Goal: Transaction & Acquisition: Purchase product/service

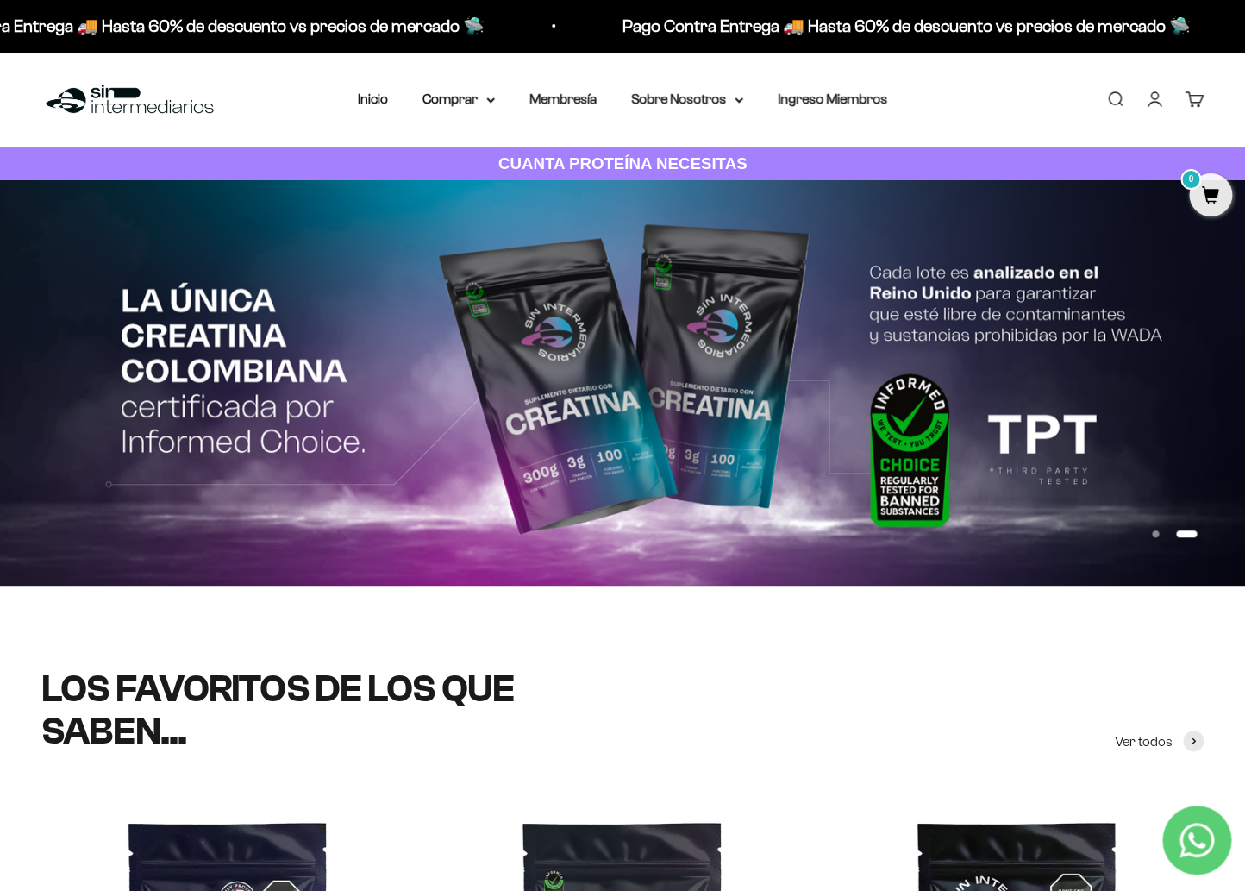
click at [1158, 109] on link "Iniciar sesión" at bounding box center [1154, 99] width 19 height 19
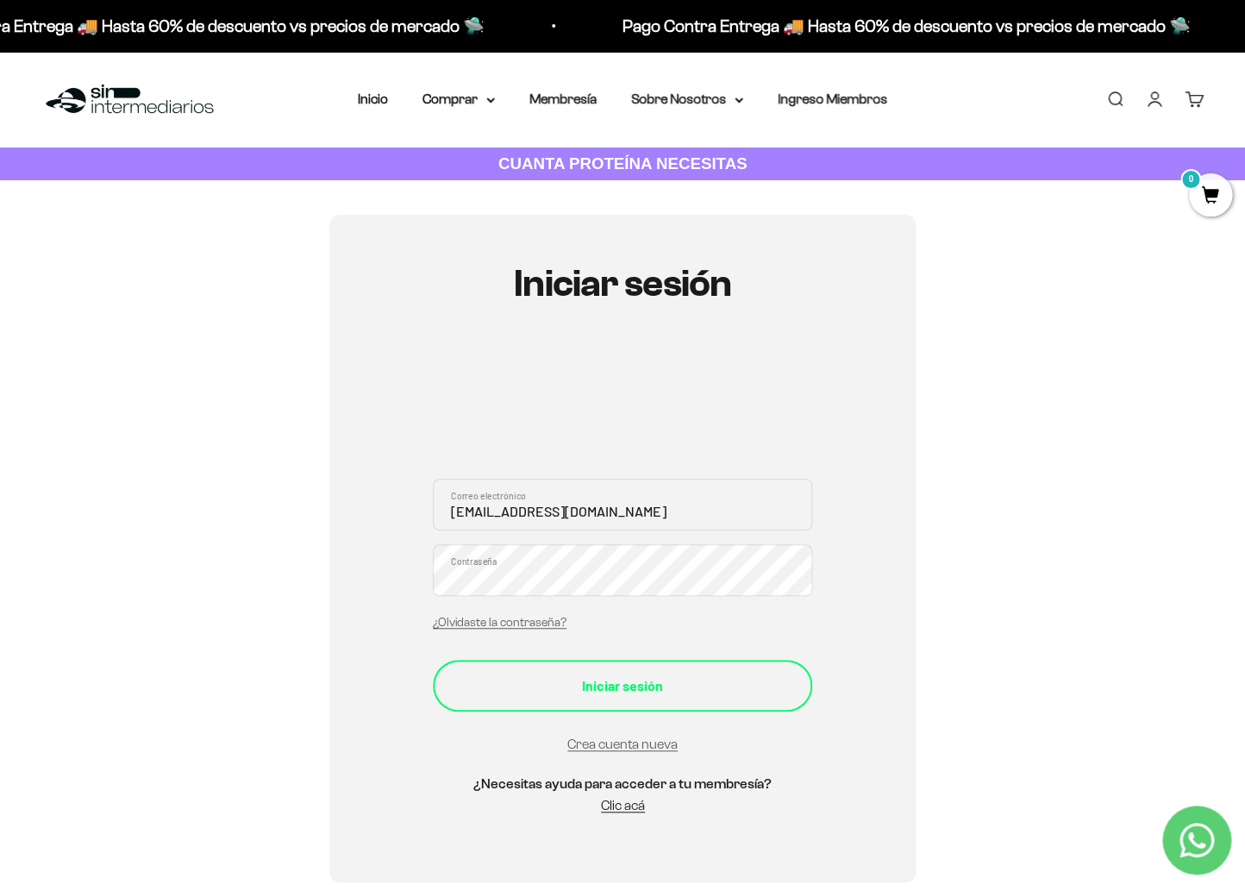
click at [623, 662] on button "Iniciar sesión" at bounding box center [622, 686] width 379 height 52
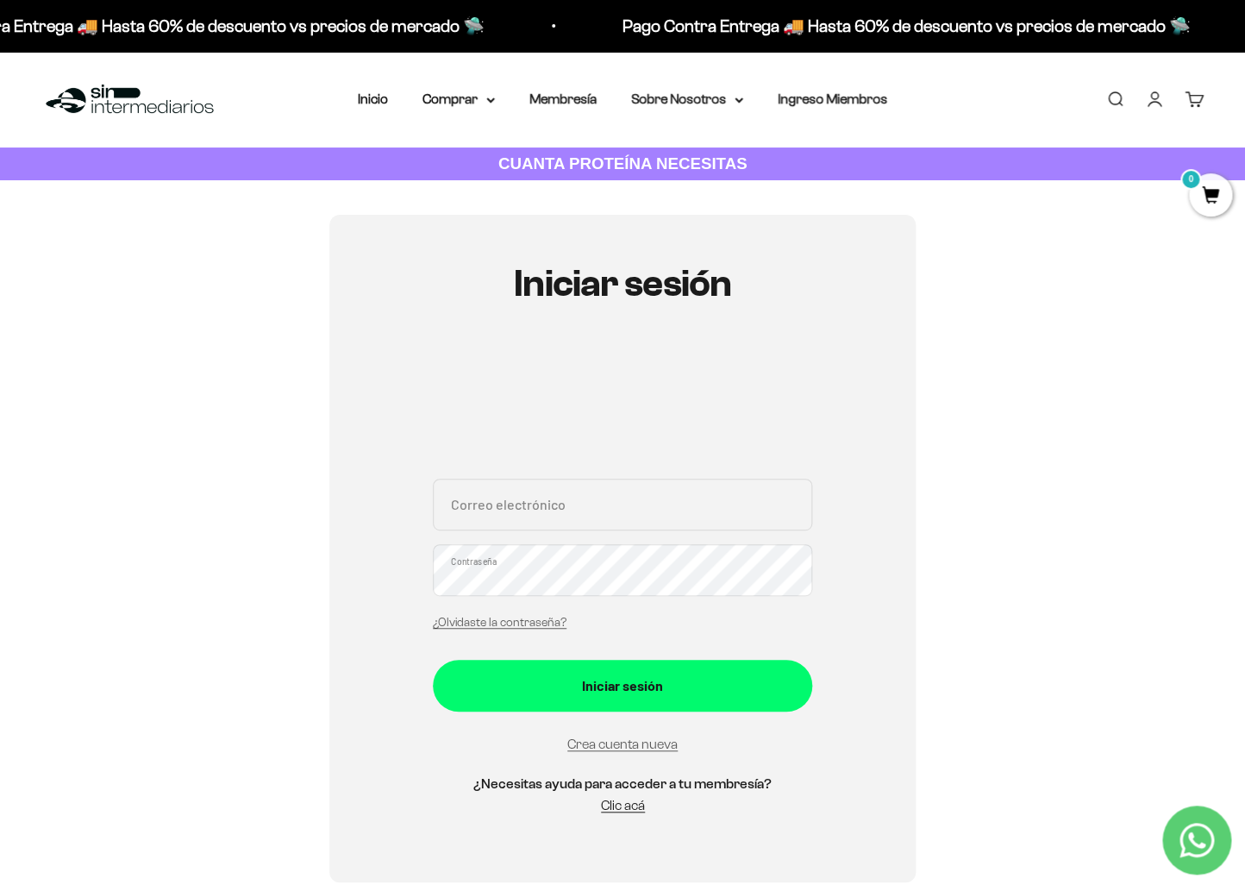
click at [304, 548] on div "Iniciar sesión Correo electrónico Contraseña ¿Olvidaste la contraseña? Iniciar …" at bounding box center [622, 549] width 1163 height 668
type input "[EMAIL_ADDRESS][DOMAIN_NAME]"
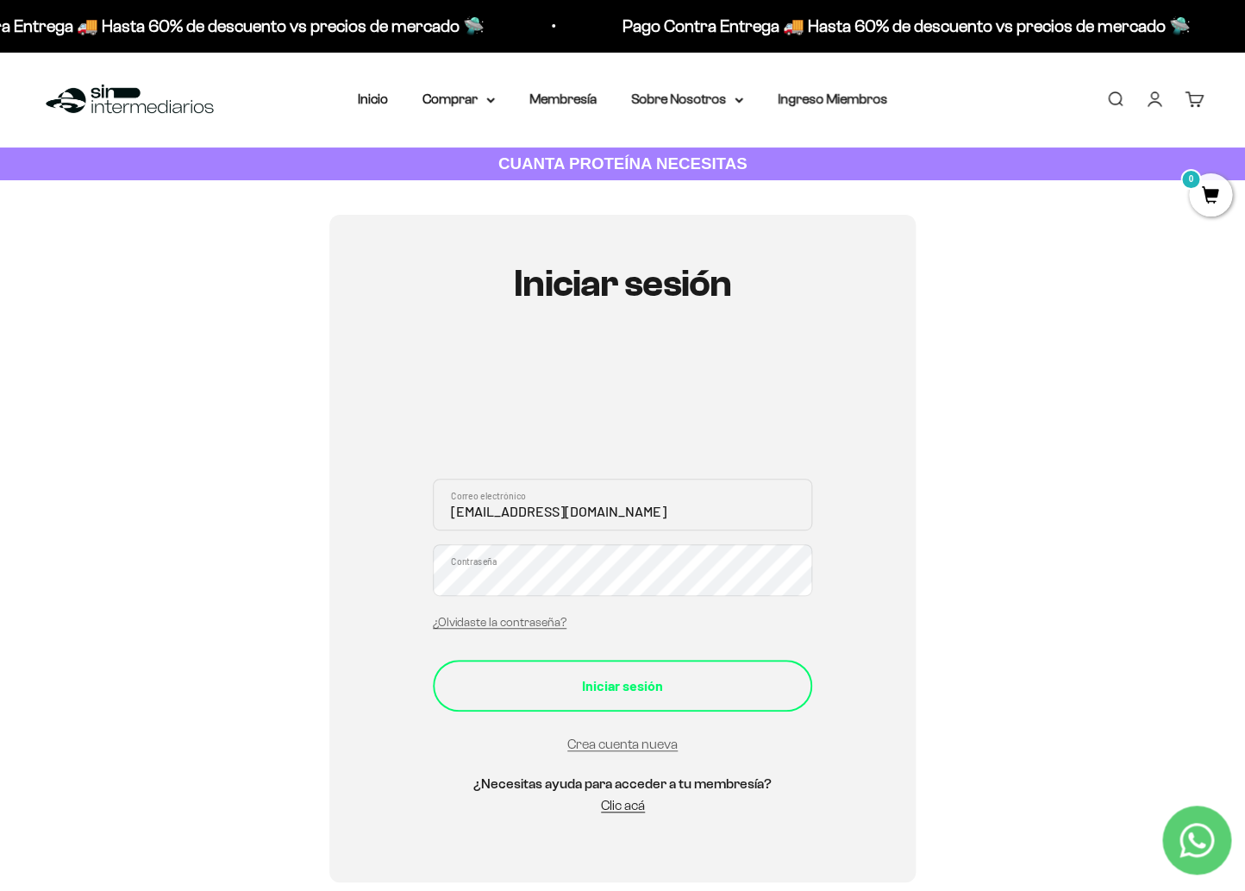
click at [663, 696] on button "Iniciar sesión" at bounding box center [622, 686] width 379 height 52
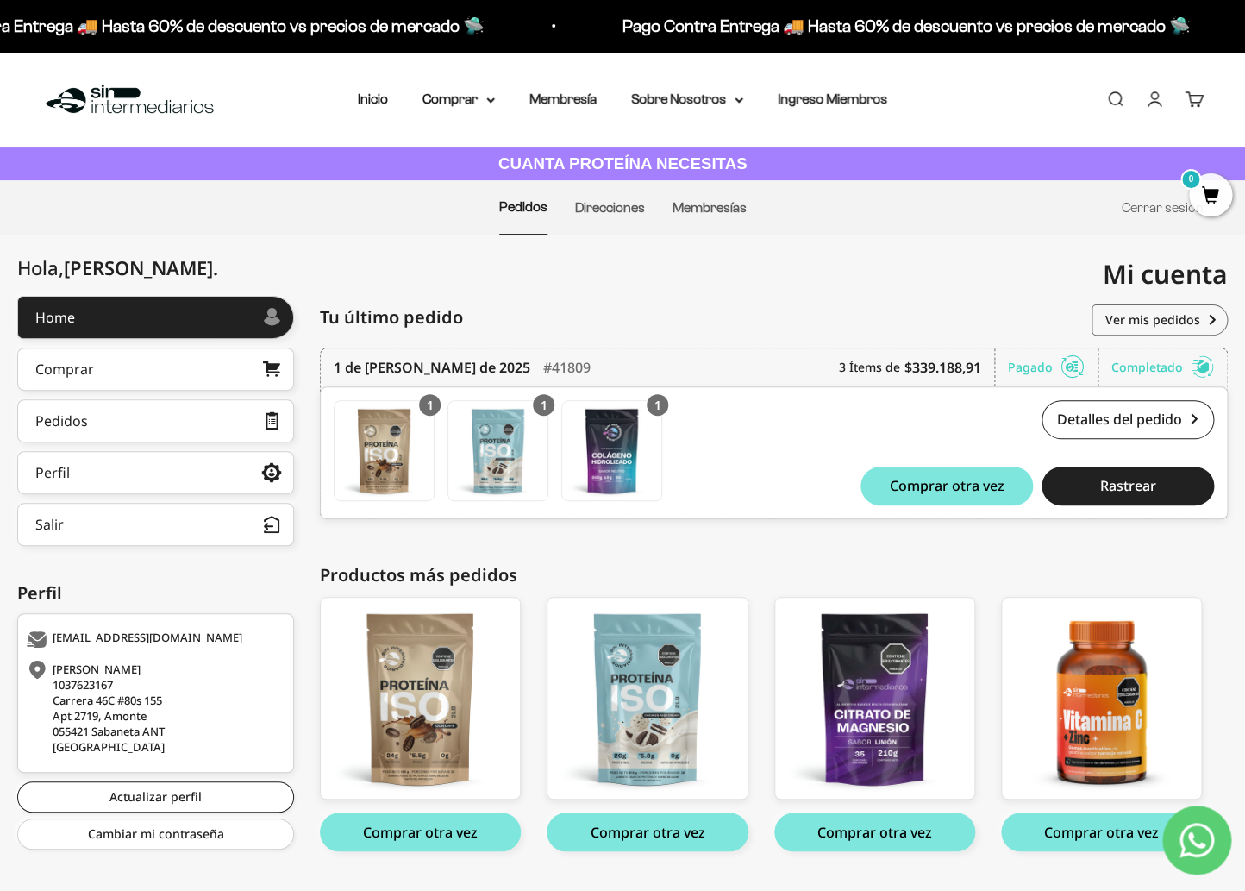
click at [172, 105] on img at bounding box center [129, 99] width 177 height 37
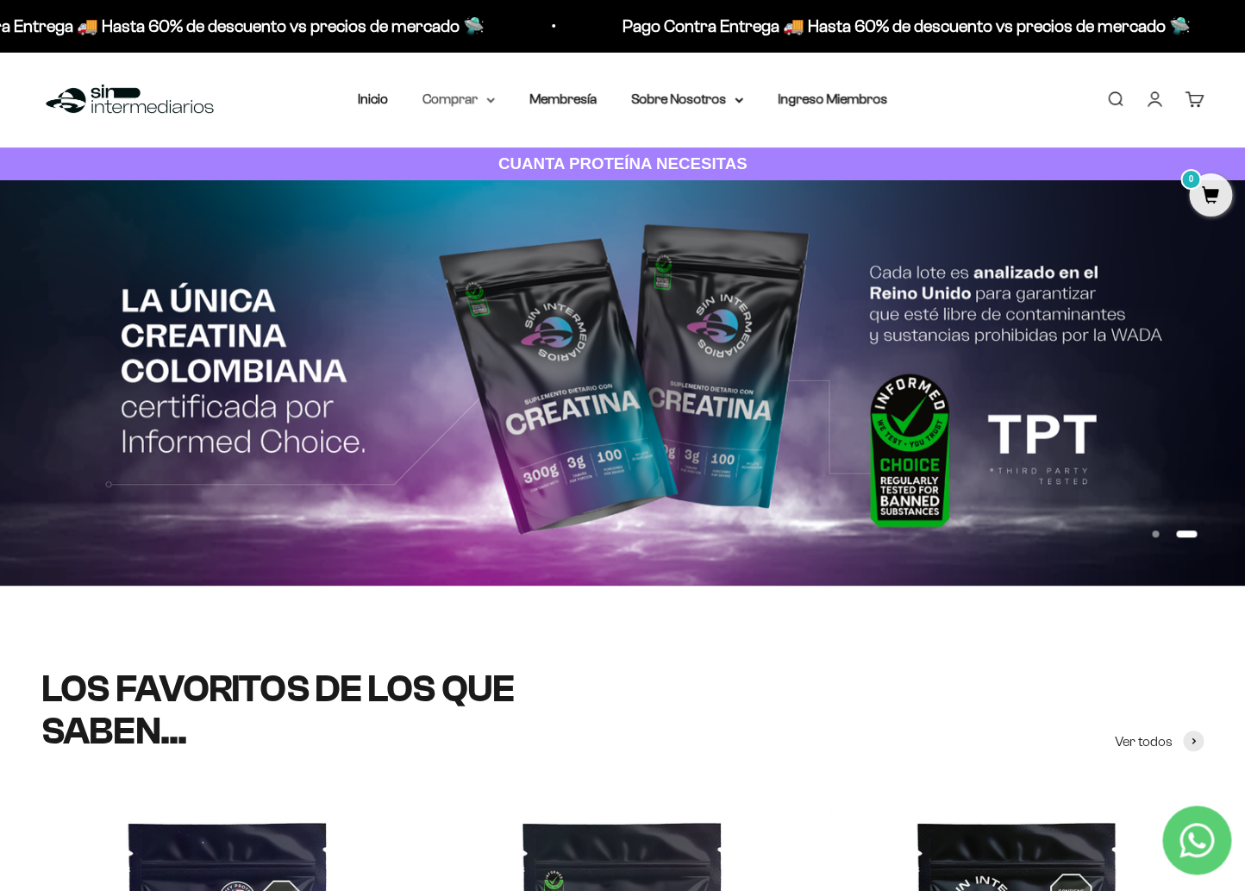
click at [455, 110] on summary "Comprar" at bounding box center [459, 99] width 72 height 22
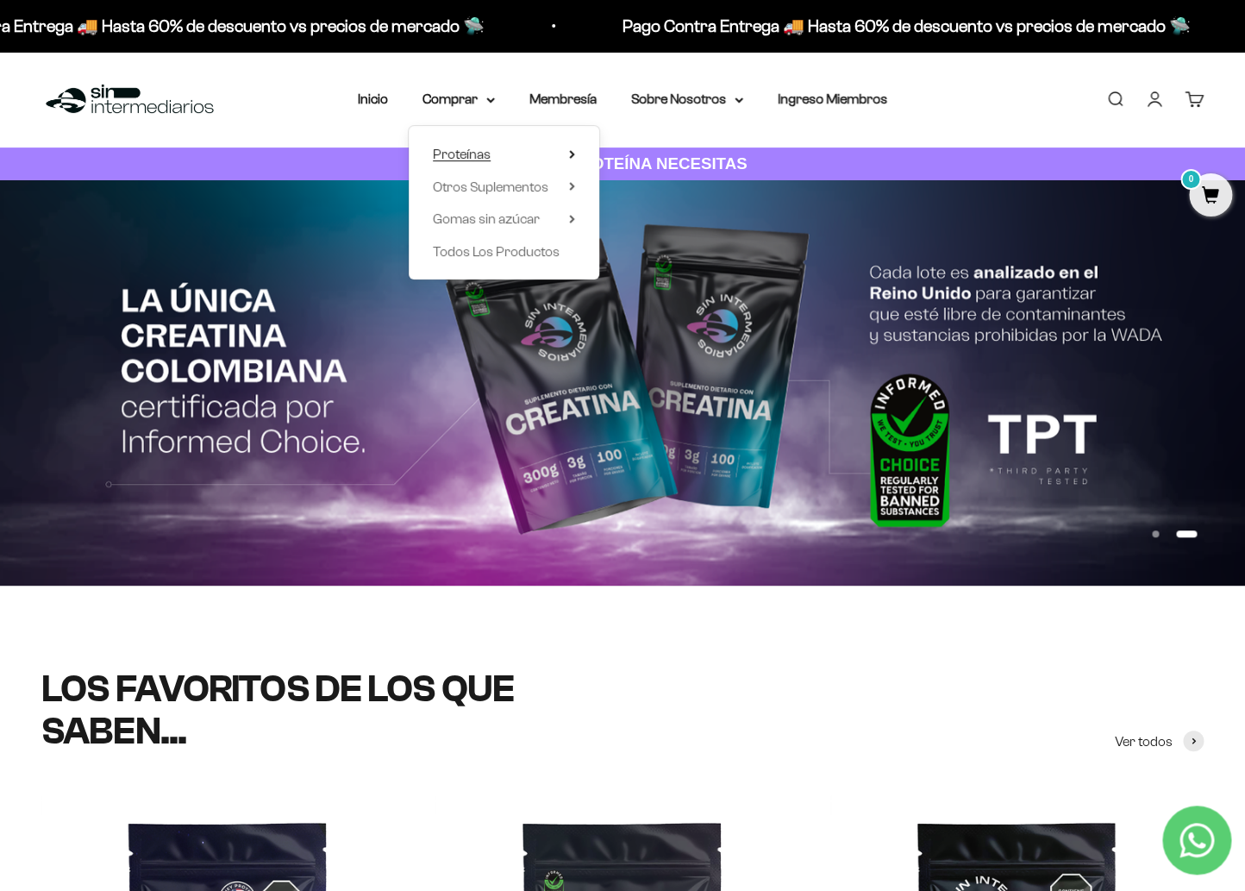
click at [465, 148] on span "Proteínas" at bounding box center [462, 154] width 58 height 15
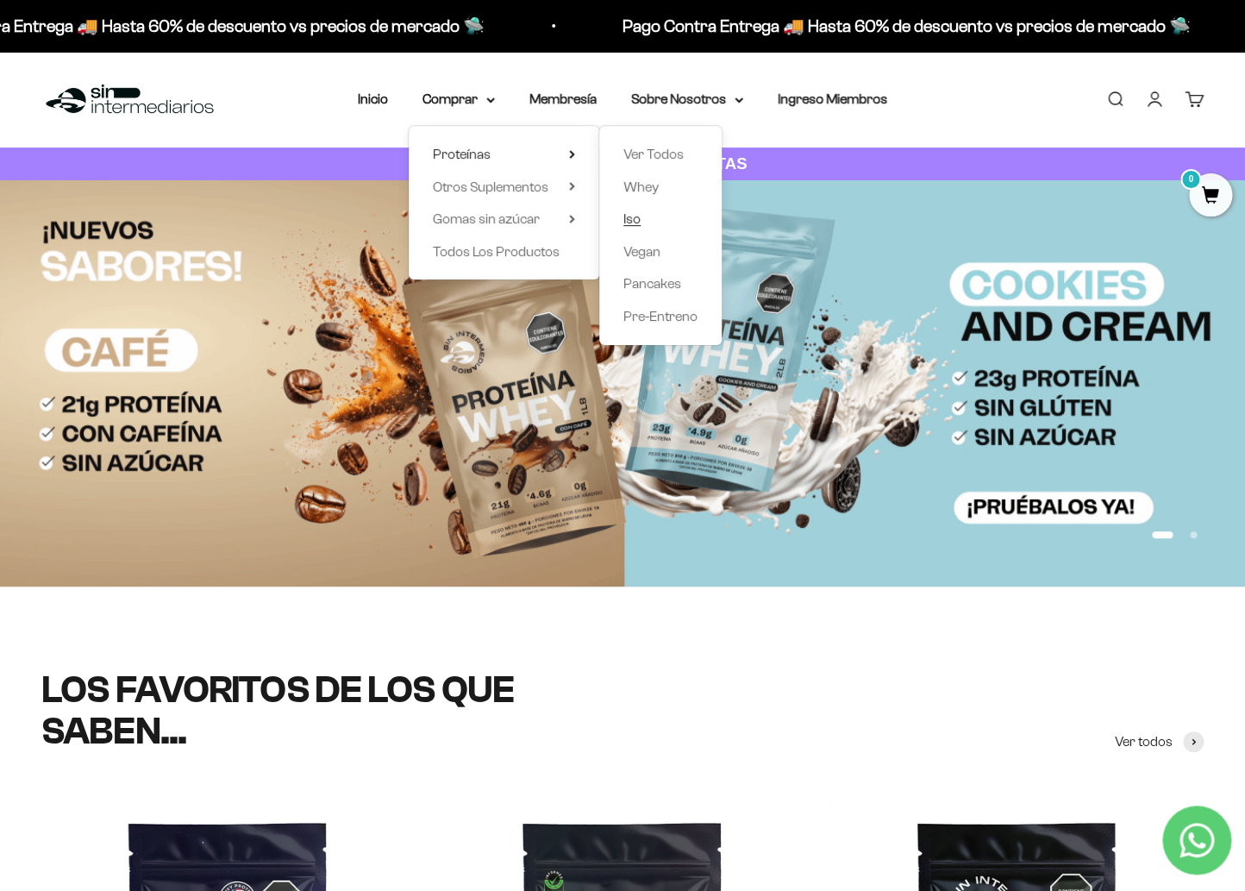
click at [631, 219] on span "Iso" at bounding box center [632, 218] width 17 height 15
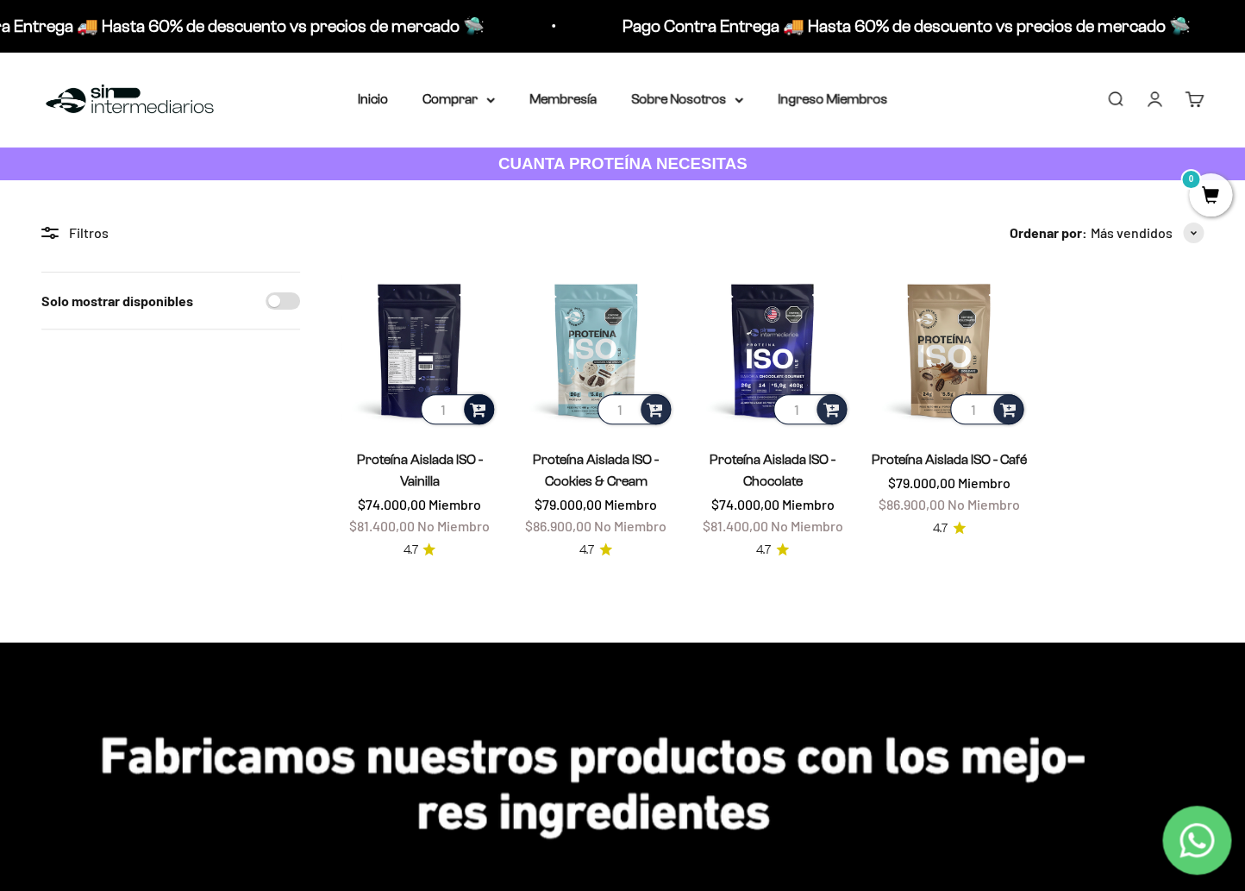
click at [482, 413] on span at bounding box center [478, 408] width 16 height 20
click at [462, 385] on span "Vanilla / 2 libras (910g)" at bounding box center [420, 383] width 103 height 13
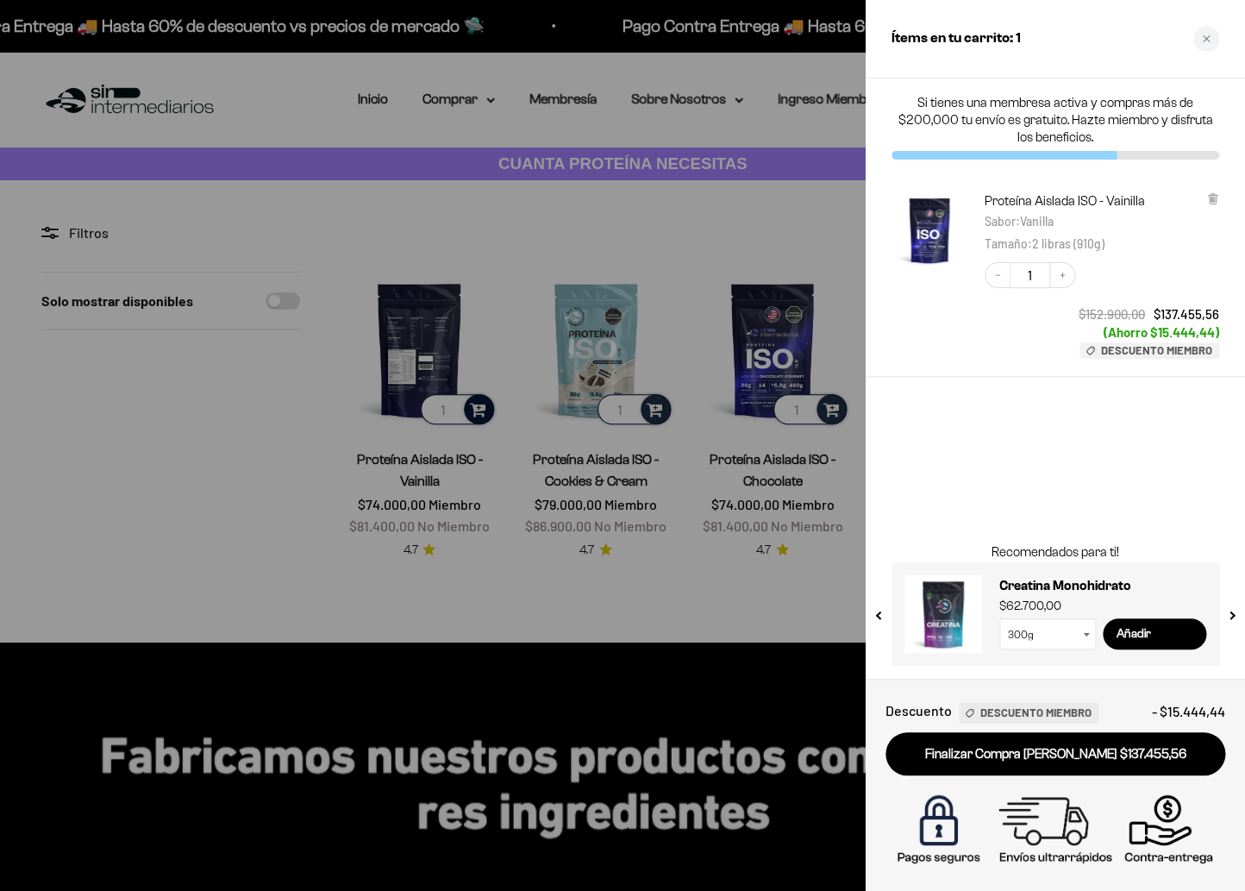
click at [524, 627] on div at bounding box center [622, 445] width 1245 height 891
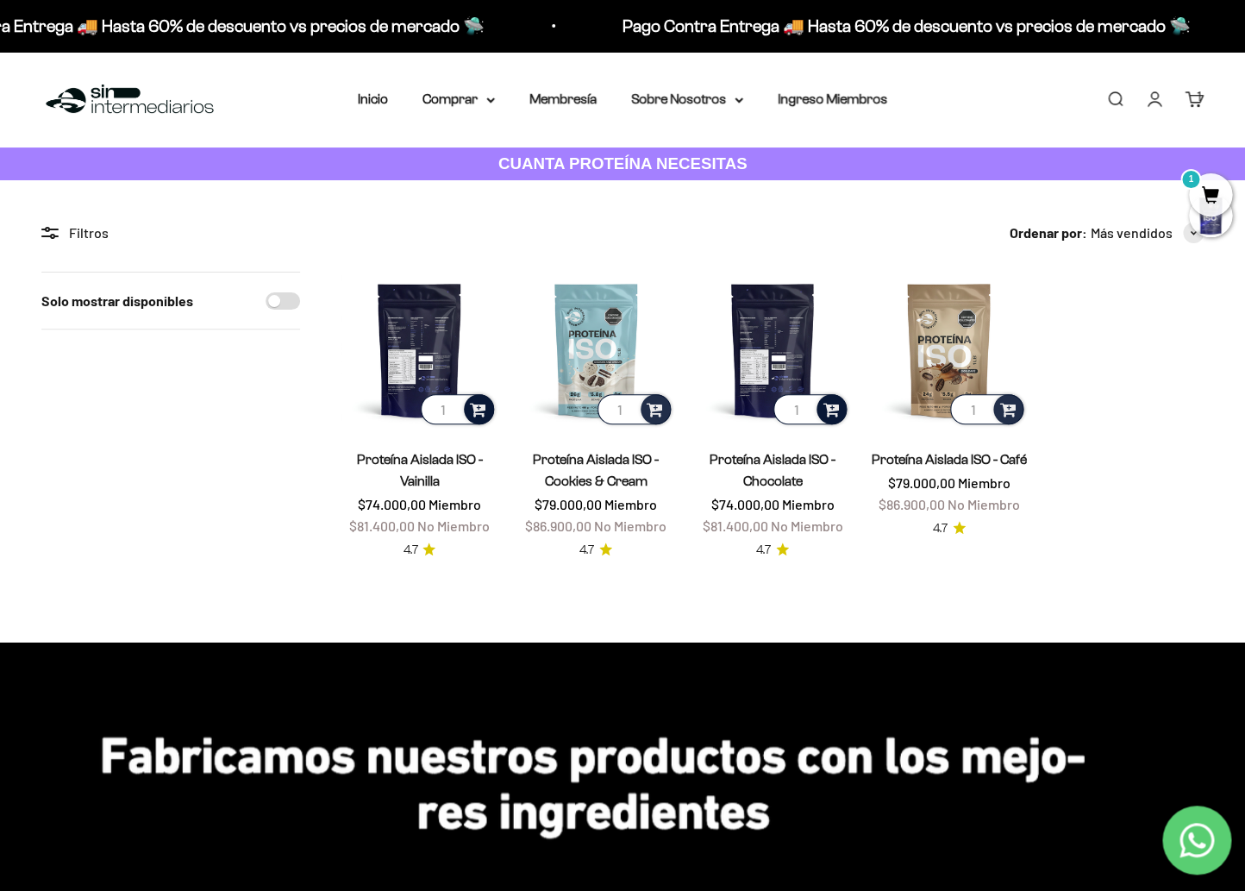
click at [831, 412] on span at bounding box center [831, 408] width 16 height 20
click at [816, 364] on span "Chocolate / 1 libra (460g)" at bounding box center [773, 362] width 118 height 13
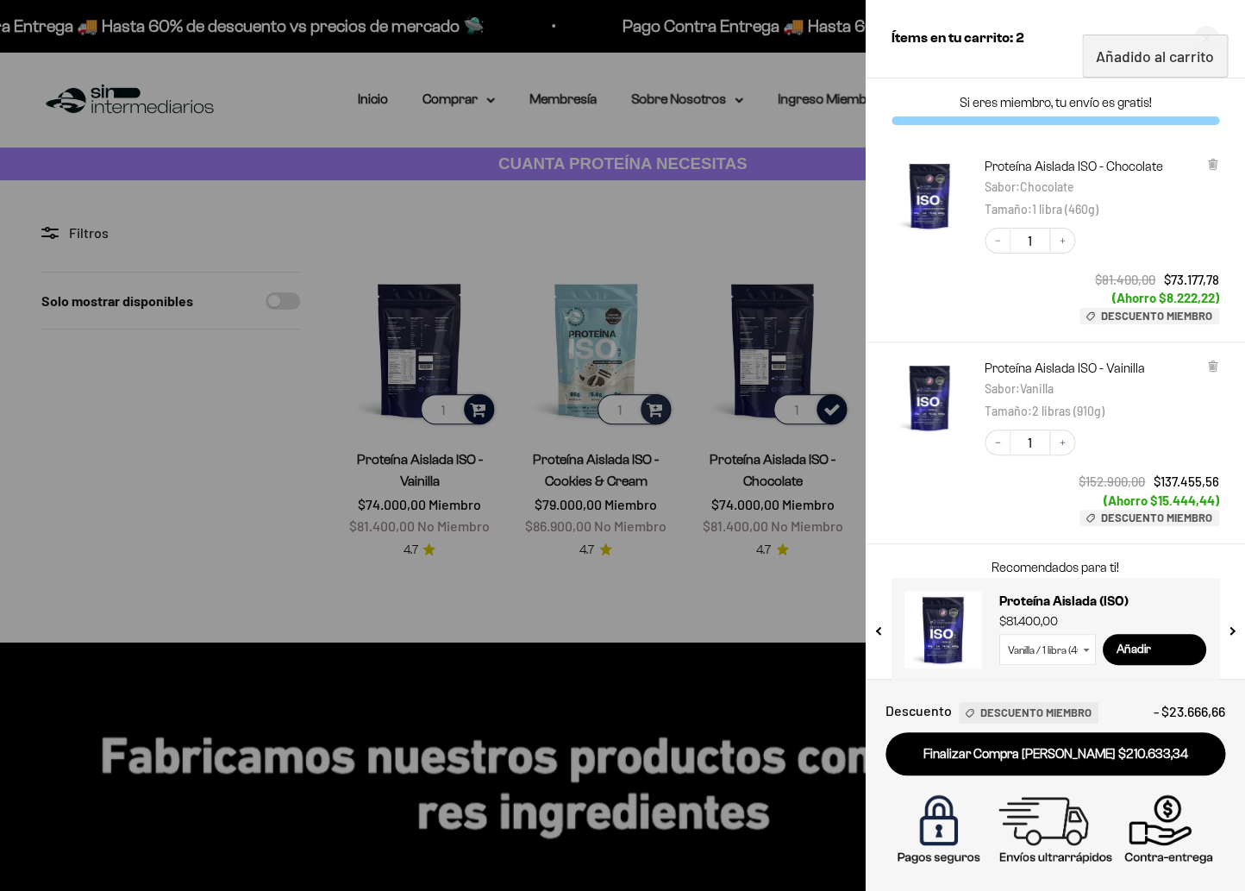
click at [818, 550] on div at bounding box center [622, 445] width 1245 height 891
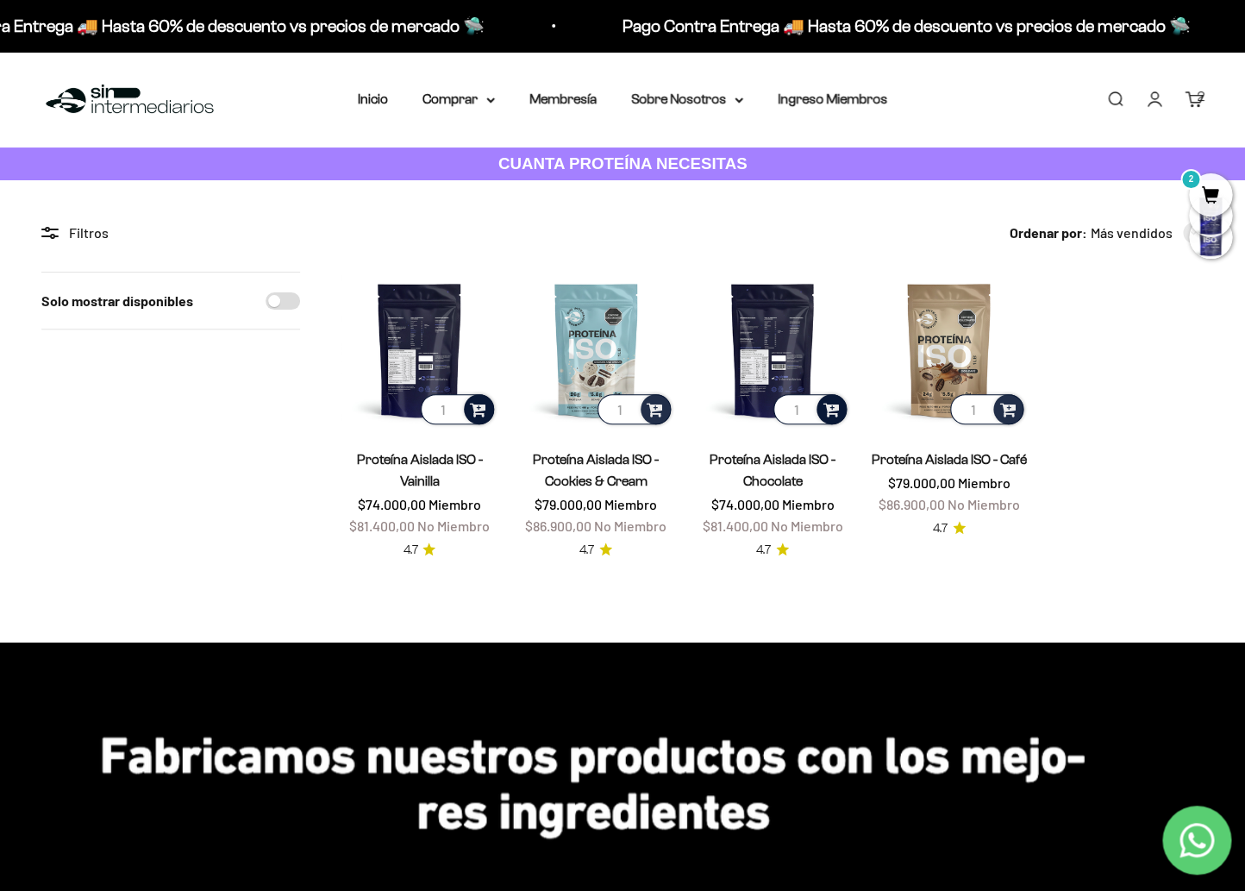
click at [830, 411] on span at bounding box center [831, 408] width 16 height 20
click at [817, 386] on span "Chocolate / 2 libras (910g)" at bounding box center [773, 383] width 122 height 13
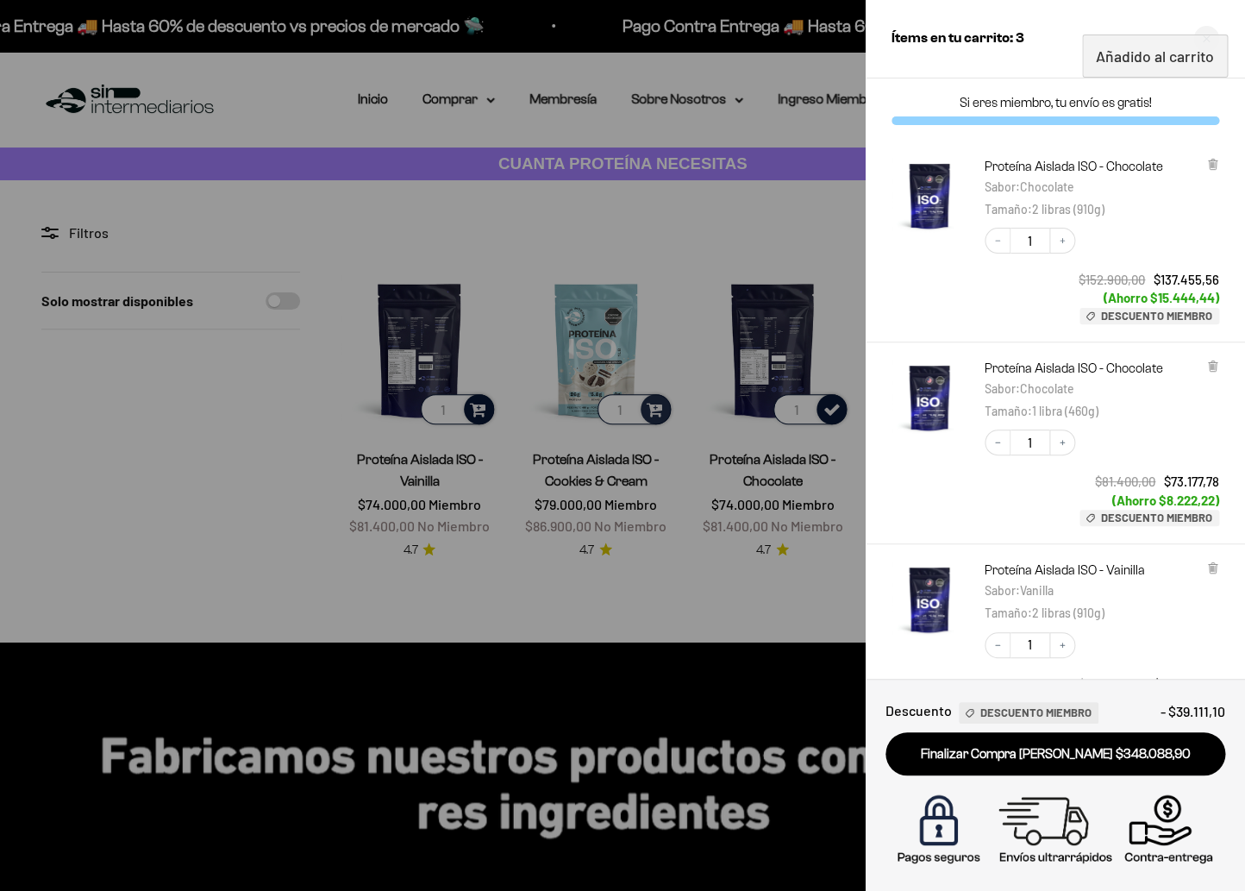
click at [632, 655] on div at bounding box center [622, 445] width 1245 height 891
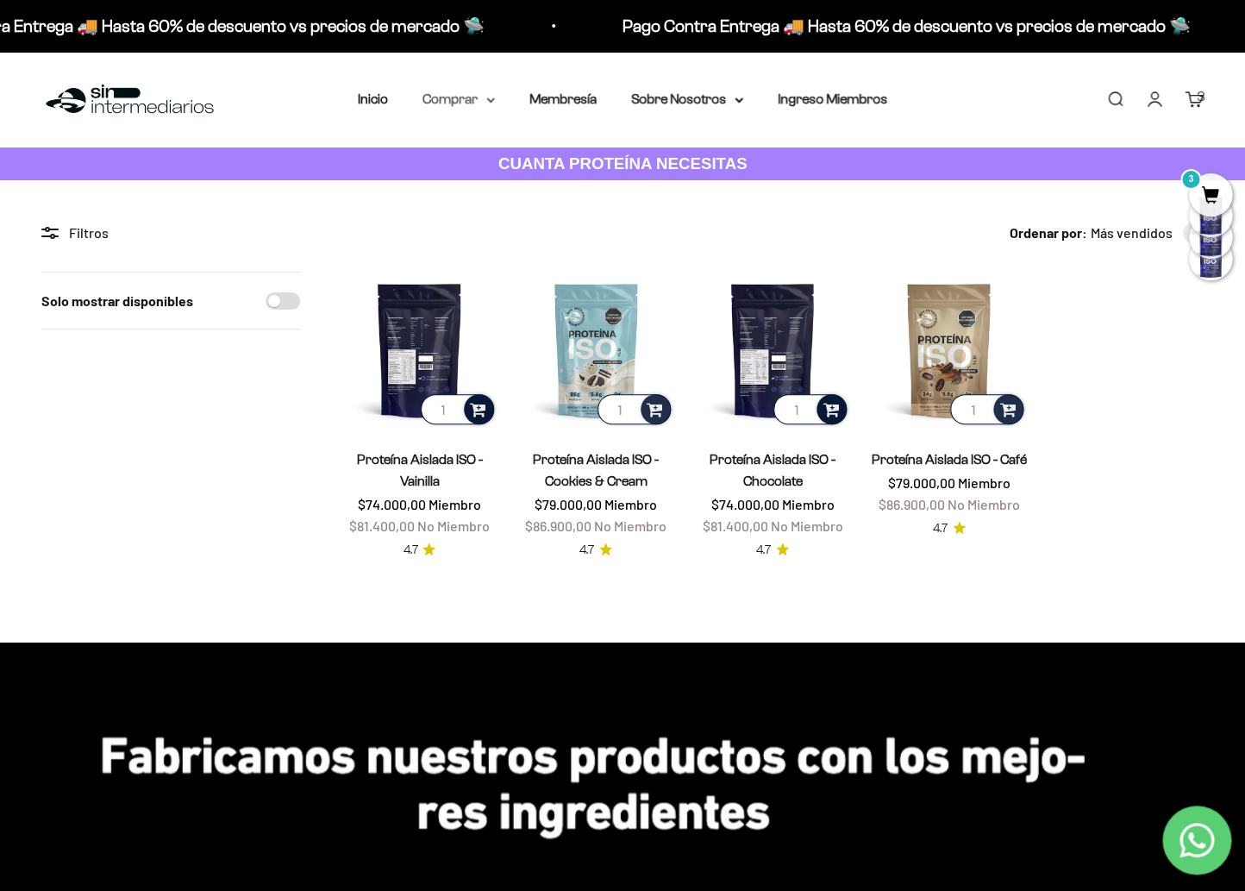
click at [451, 101] on summary "Comprar" at bounding box center [459, 99] width 72 height 22
click at [479, 254] on span "Todos Los Productos" at bounding box center [496, 251] width 127 height 15
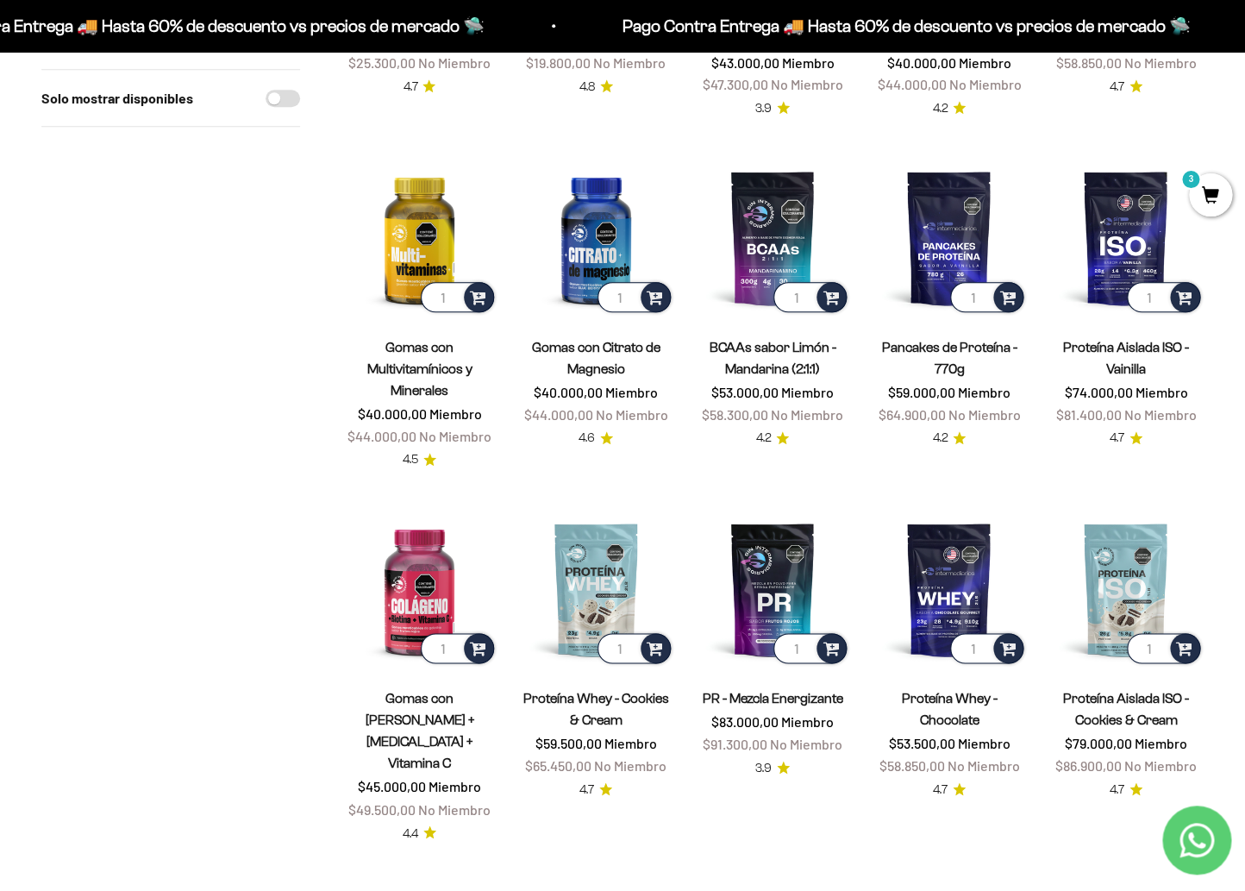
scroll to position [442, 0]
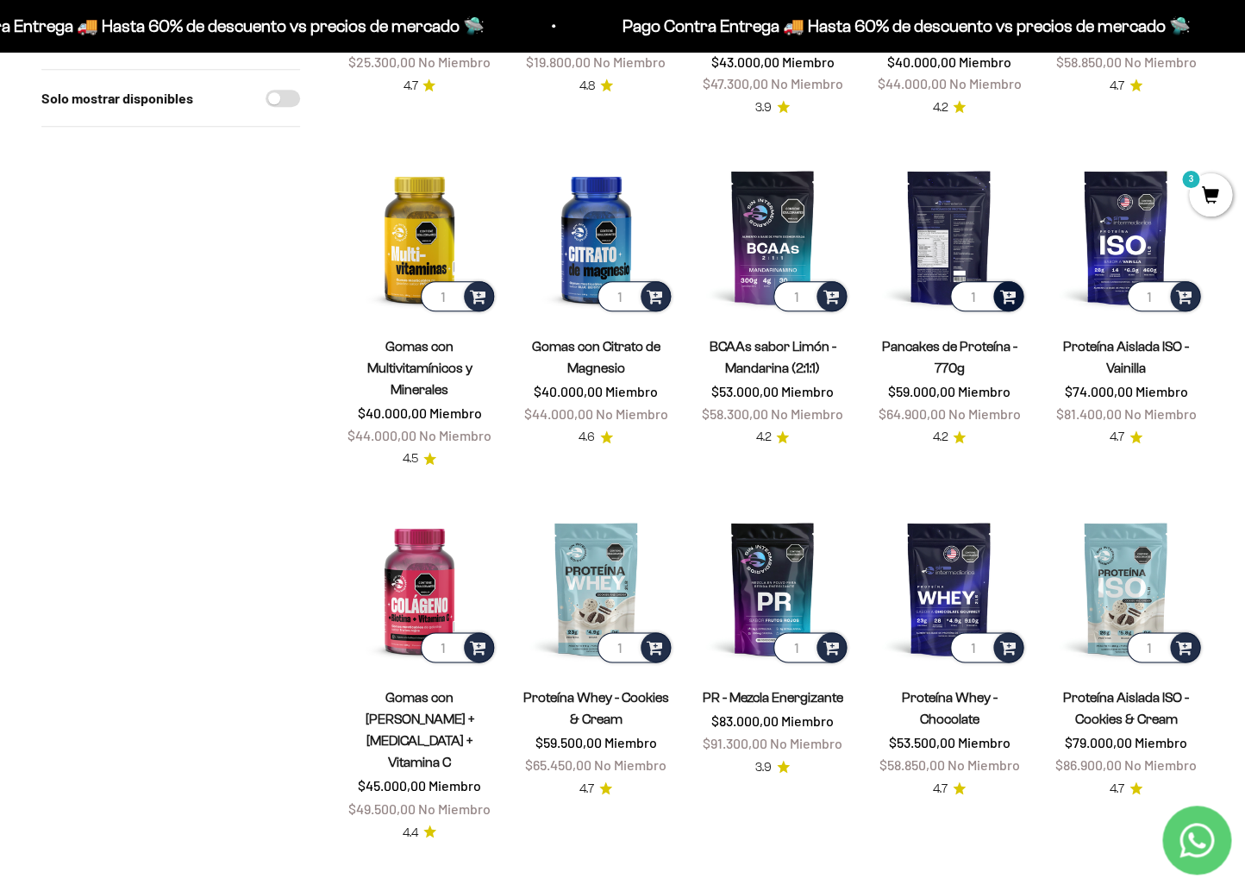
click at [1012, 297] on span at bounding box center [1008, 295] width 16 height 20
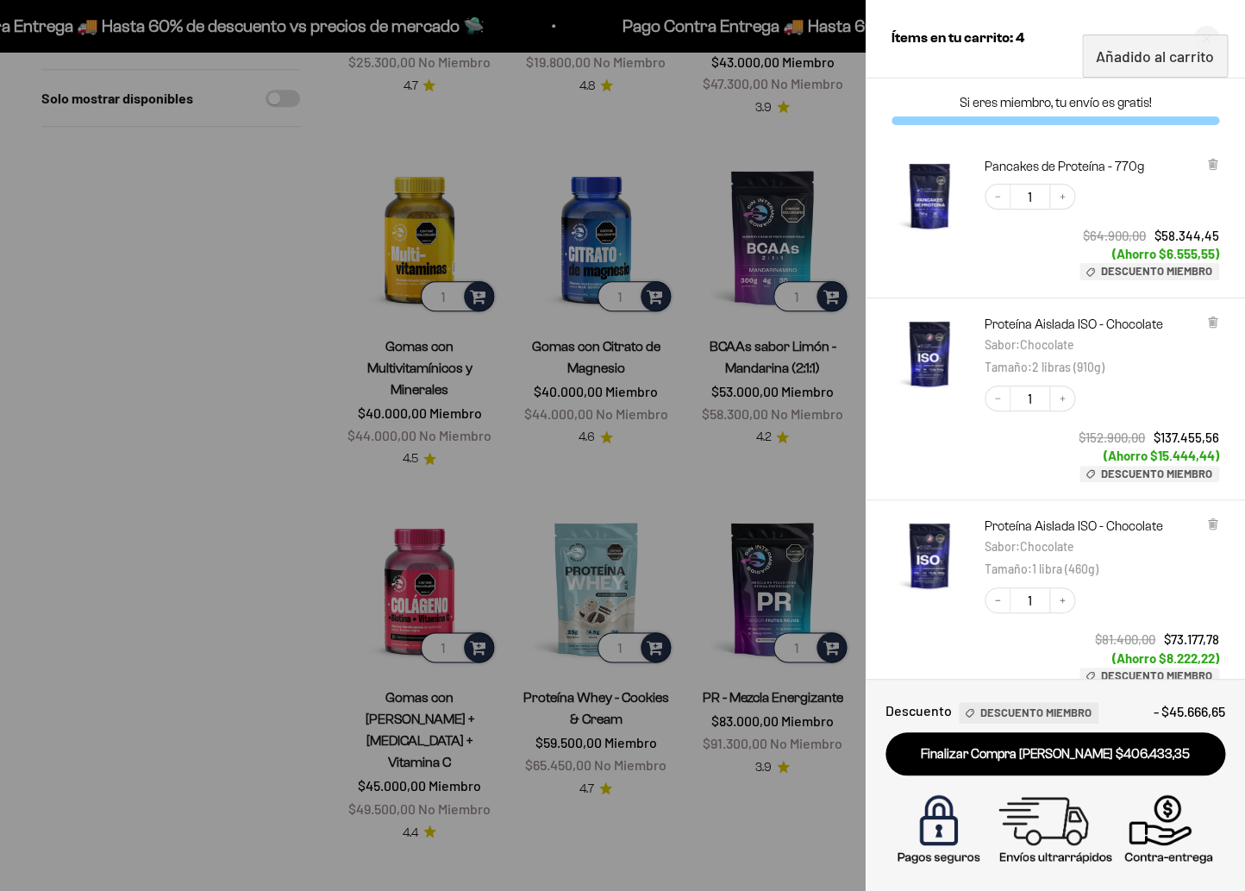
click at [330, 331] on div at bounding box center [622, 445] width 1245 height 891
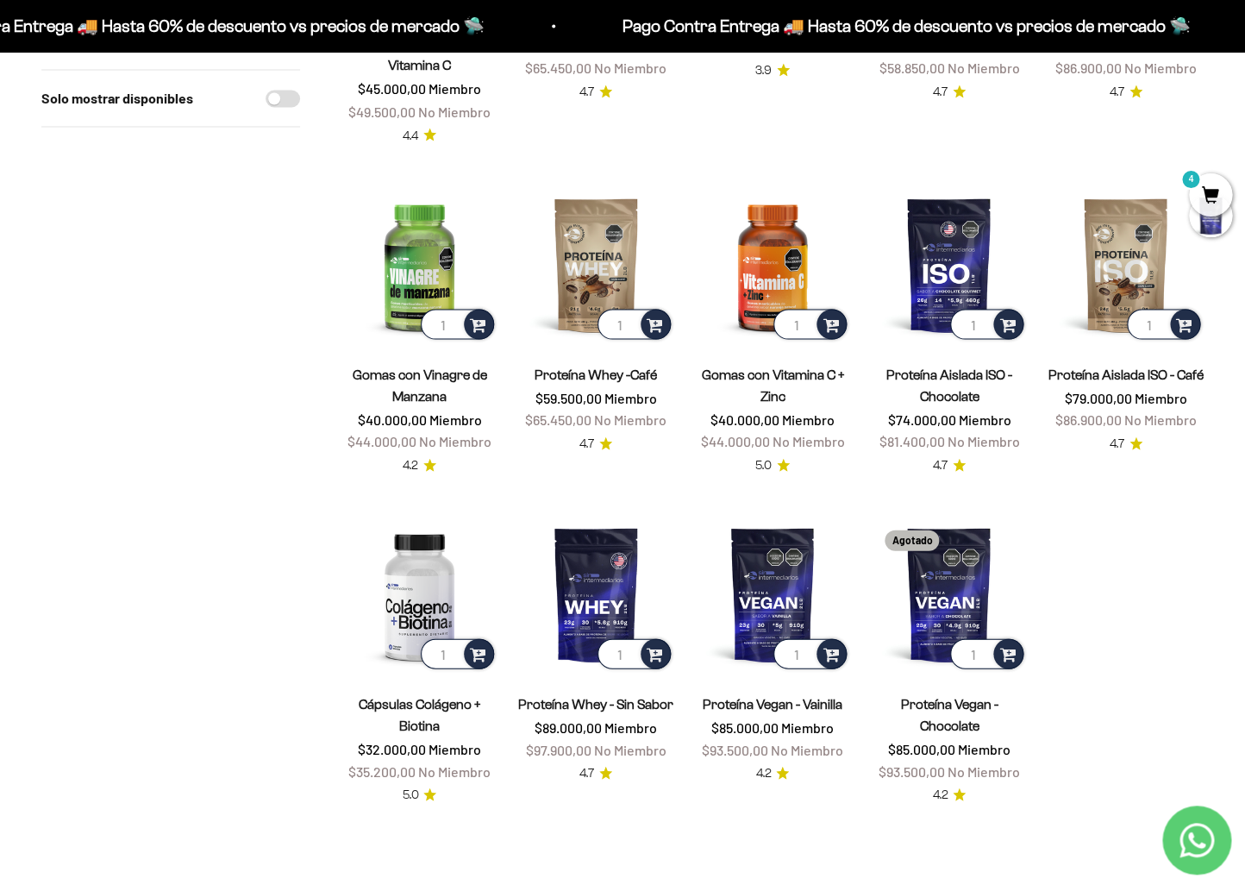
scroll to position [1148, 0]
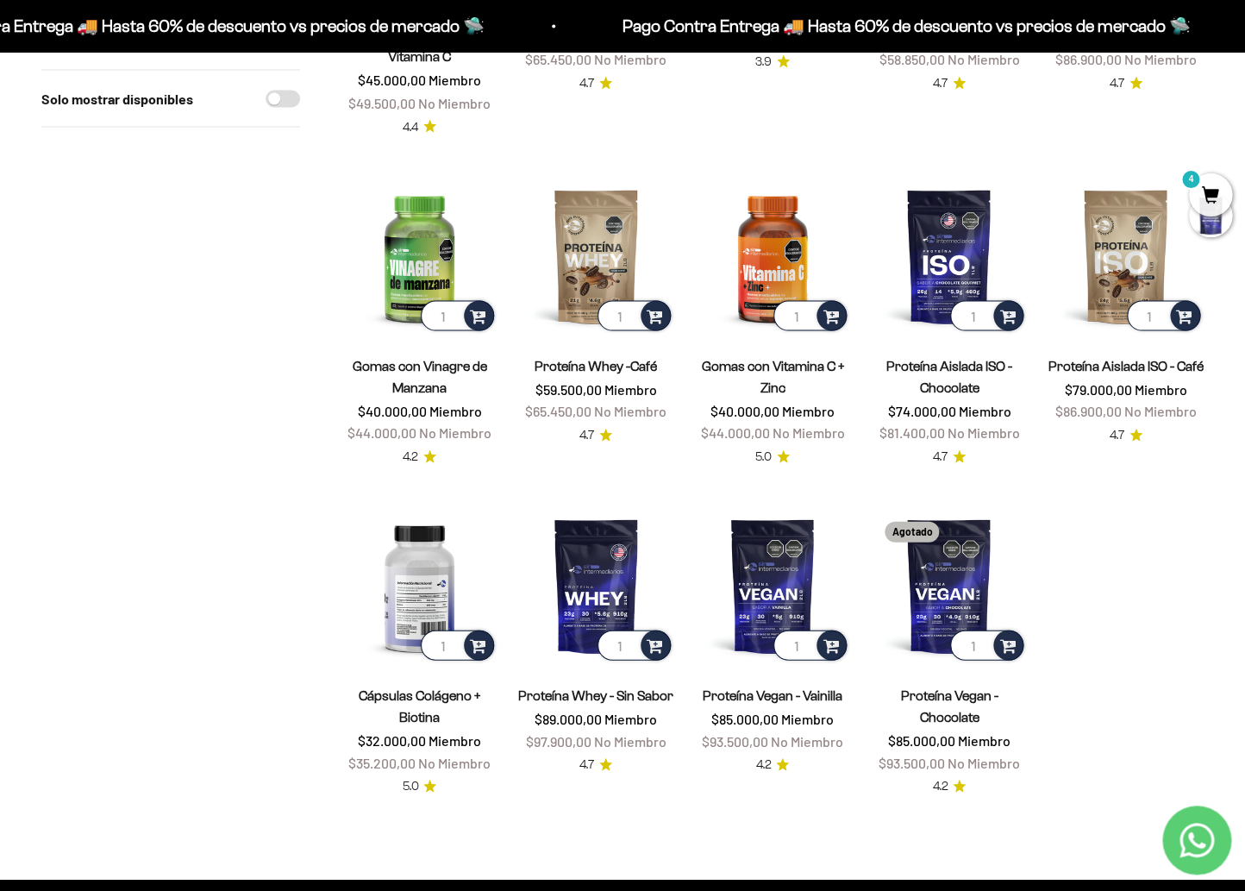
click at [418, 511] on img at bounding box center [420, 585] width 156 height 156
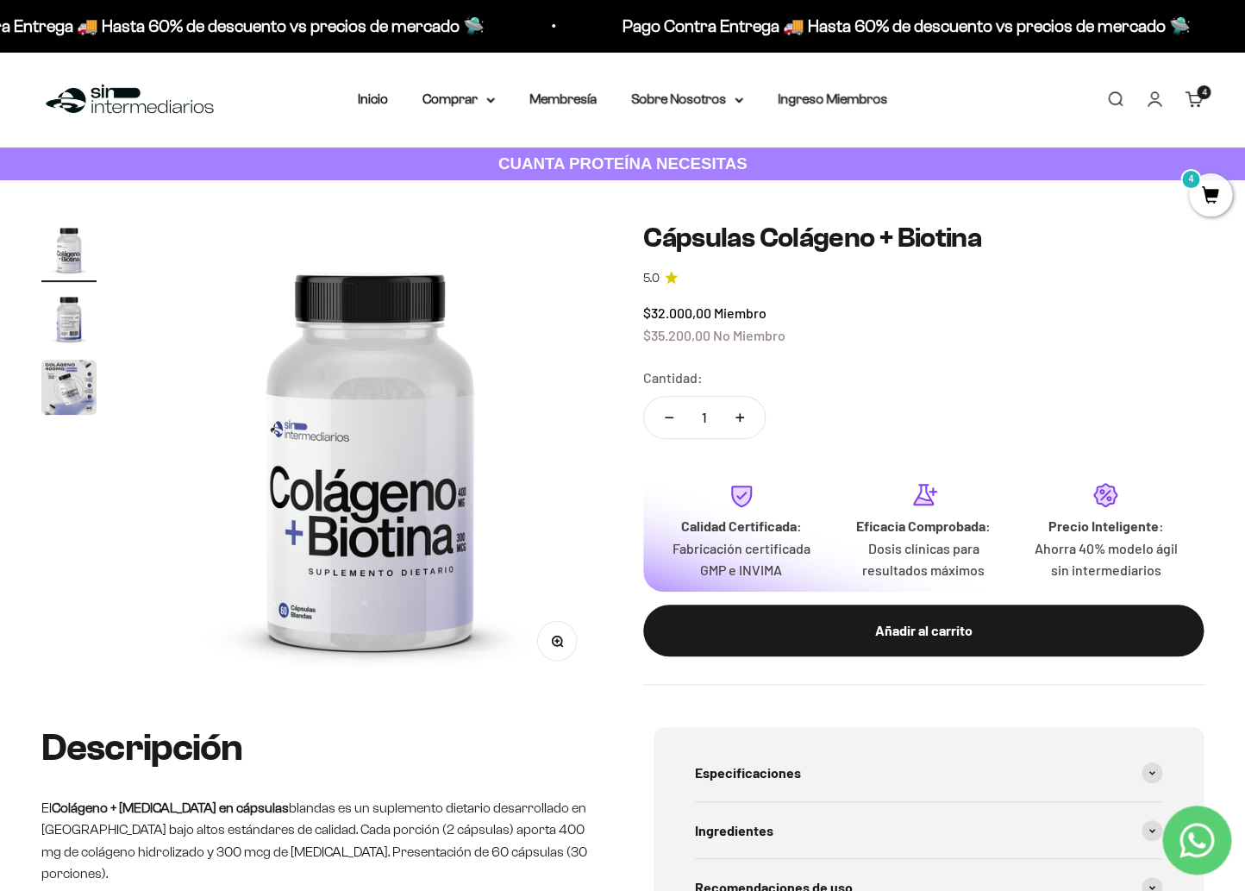
click at [77, 332] on img "Ir al artículo 2" at bounding box center [68, 318] width 55 height 55
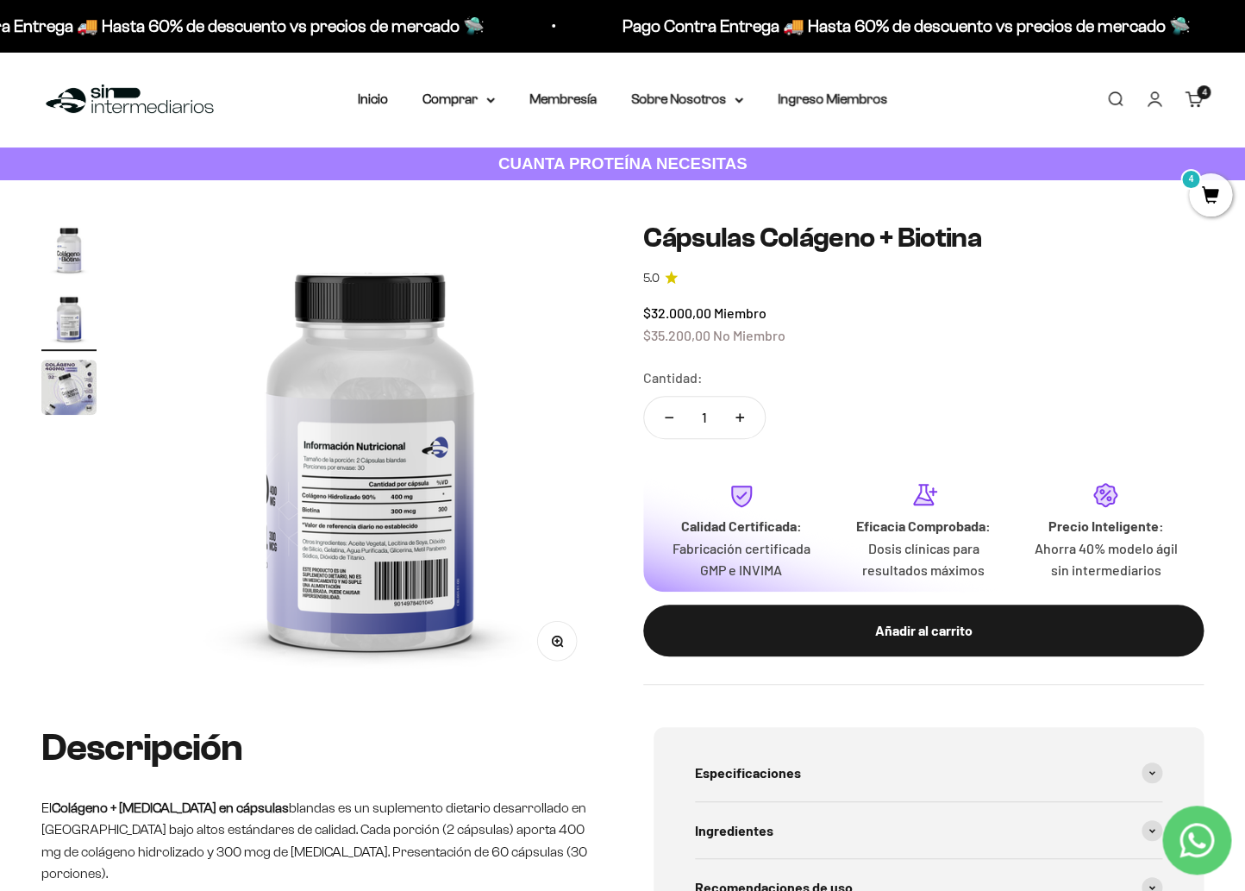
click at [70, 379] on img "Ir al artículo 3" at bounding box center [68, 387] width 55 height 55
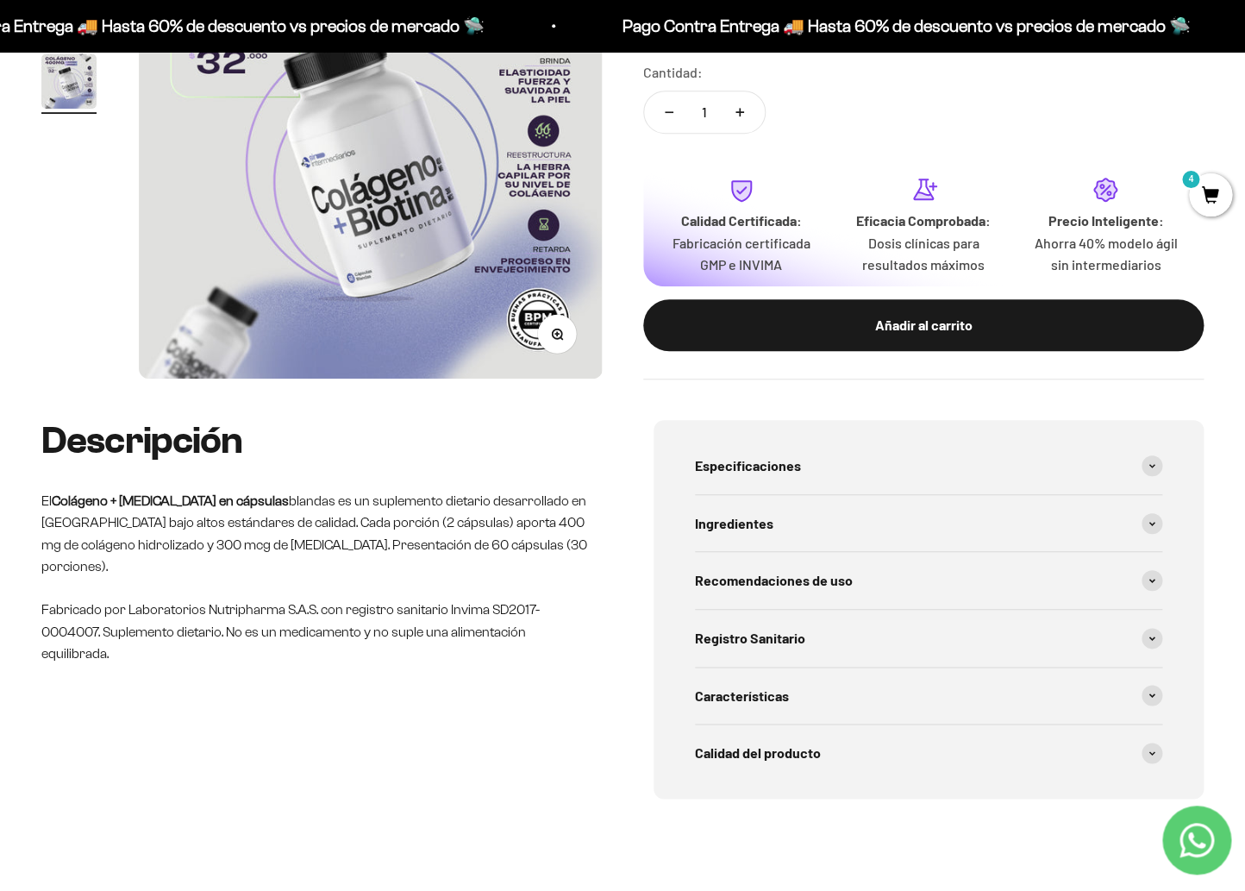
scroll to position [307, 0]
click at [826, 459] on div "Especificaciones" at bounding box center [928, 464] width 467 height 57
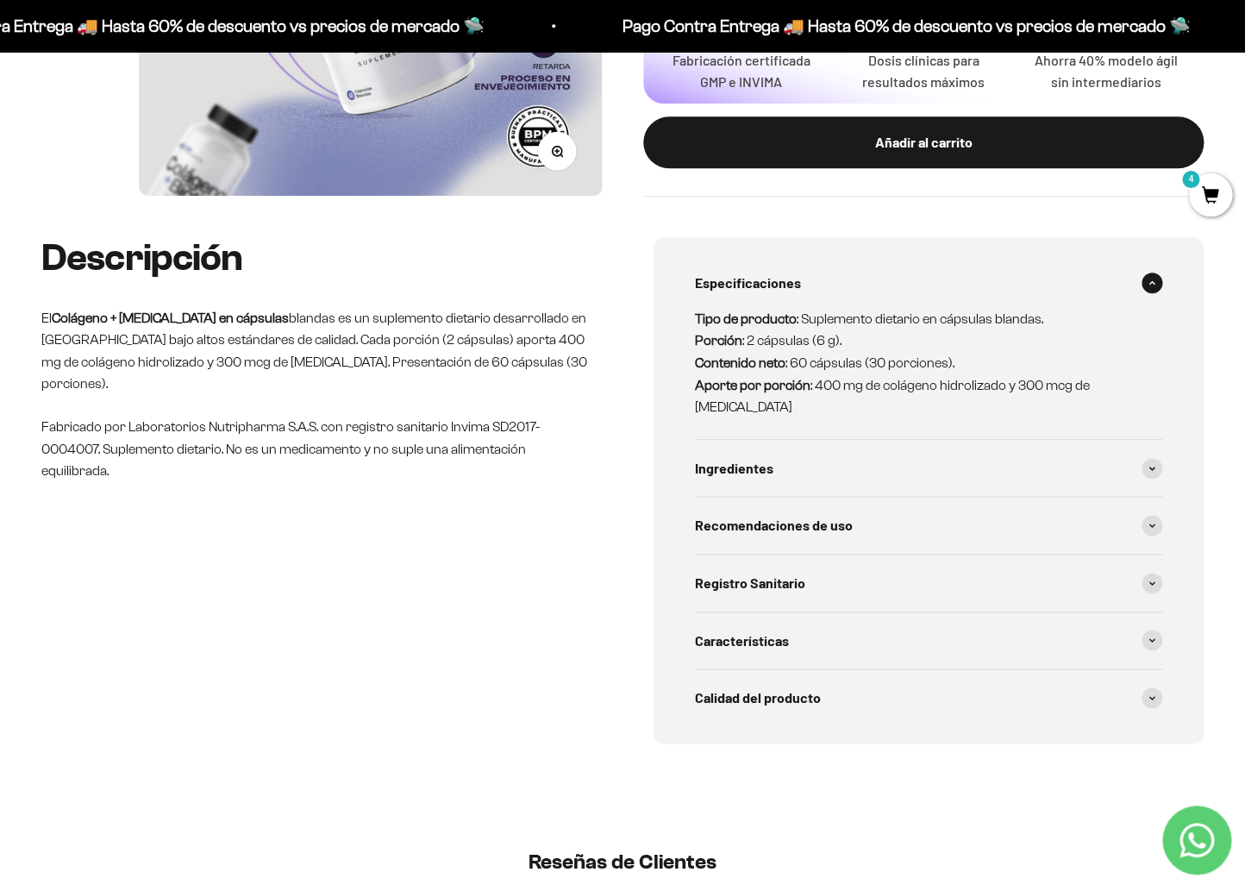
scroll to position [493, 0]
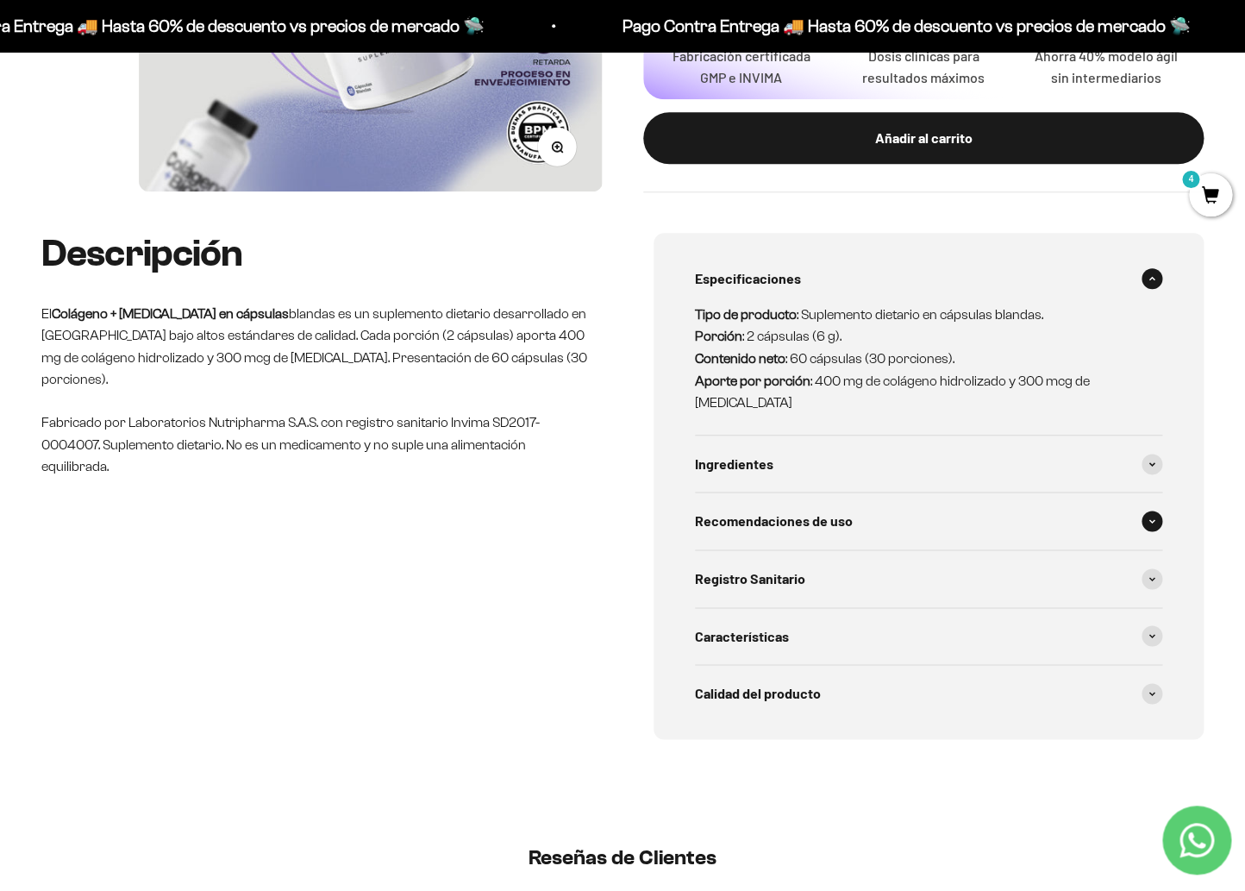
click at [818, 510] on span "Recomendaciones de uso" at bounding box center [774, 521] width 158 height 22
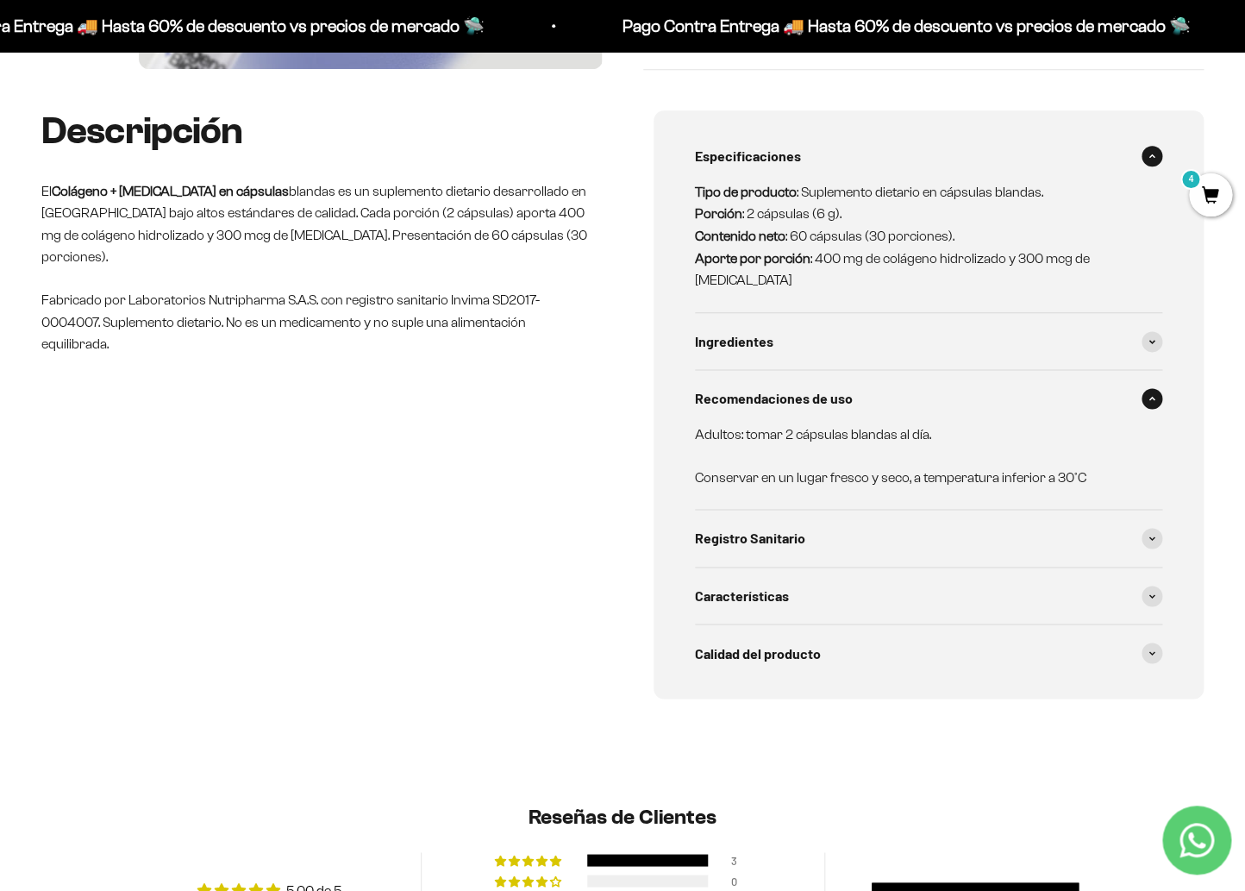
scroll to position [0, 0]
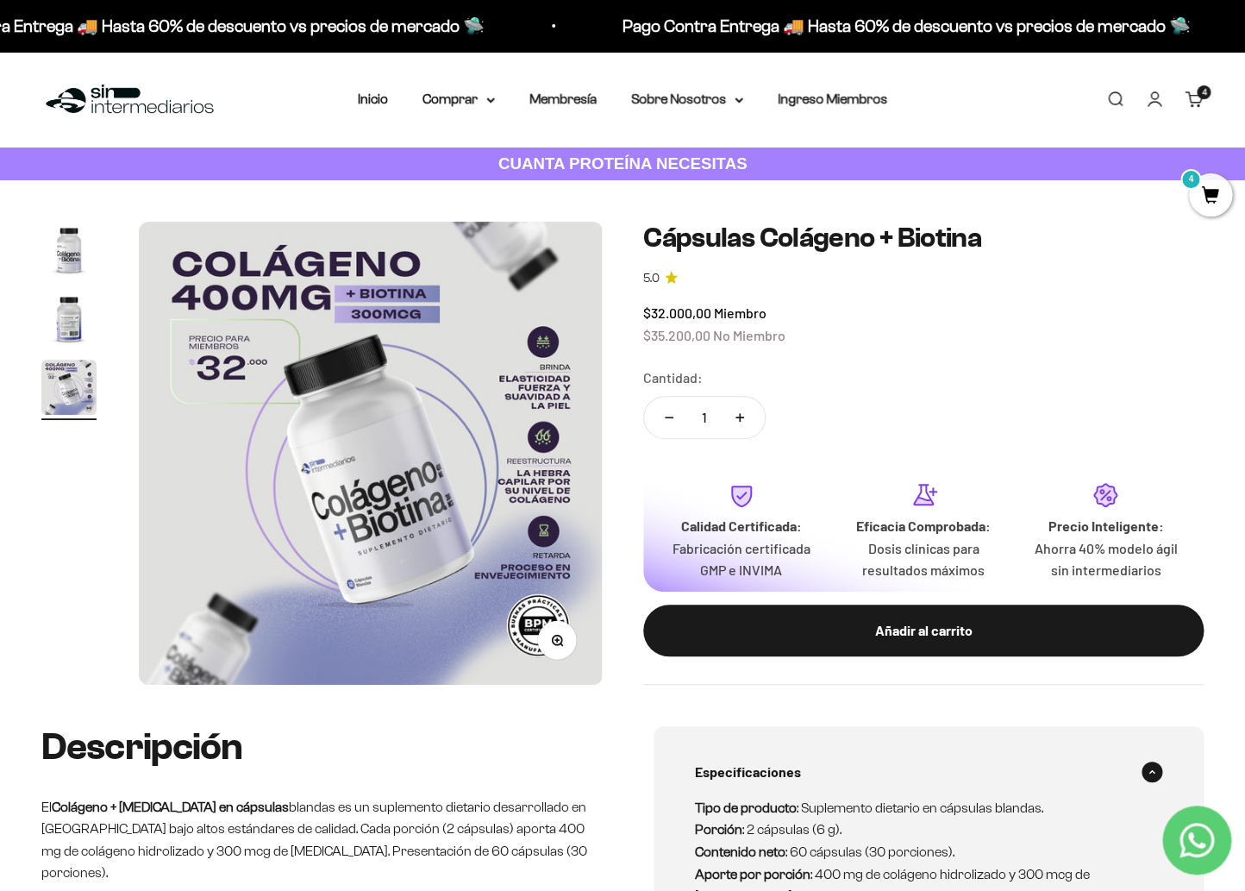
click at [1205, 98] on cart-count "4 artículos 4" at bounding box center [1204, 92] width 14 height 14
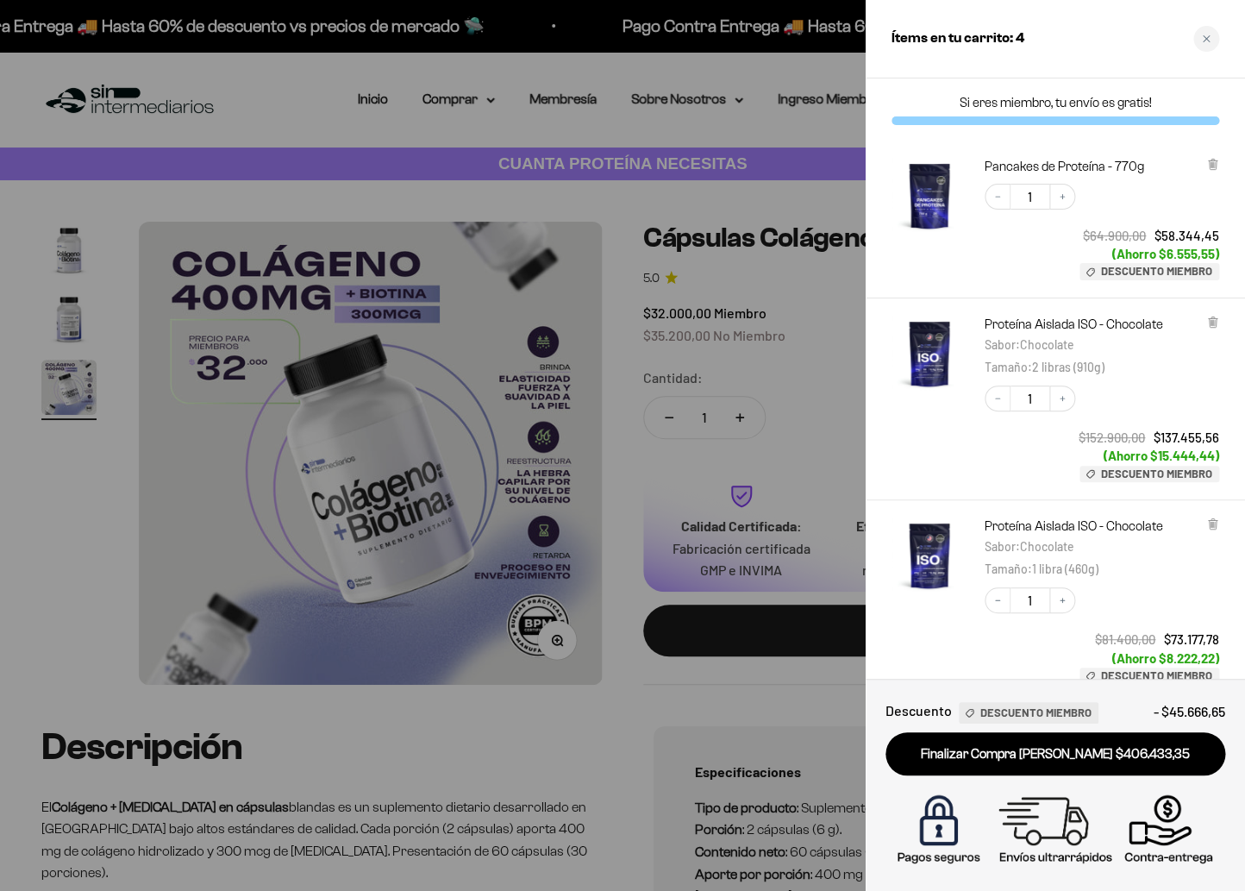
click at [1055, 718] on span "Descuento Miembro" at bounding box center [1036, 713] width 111 height 18
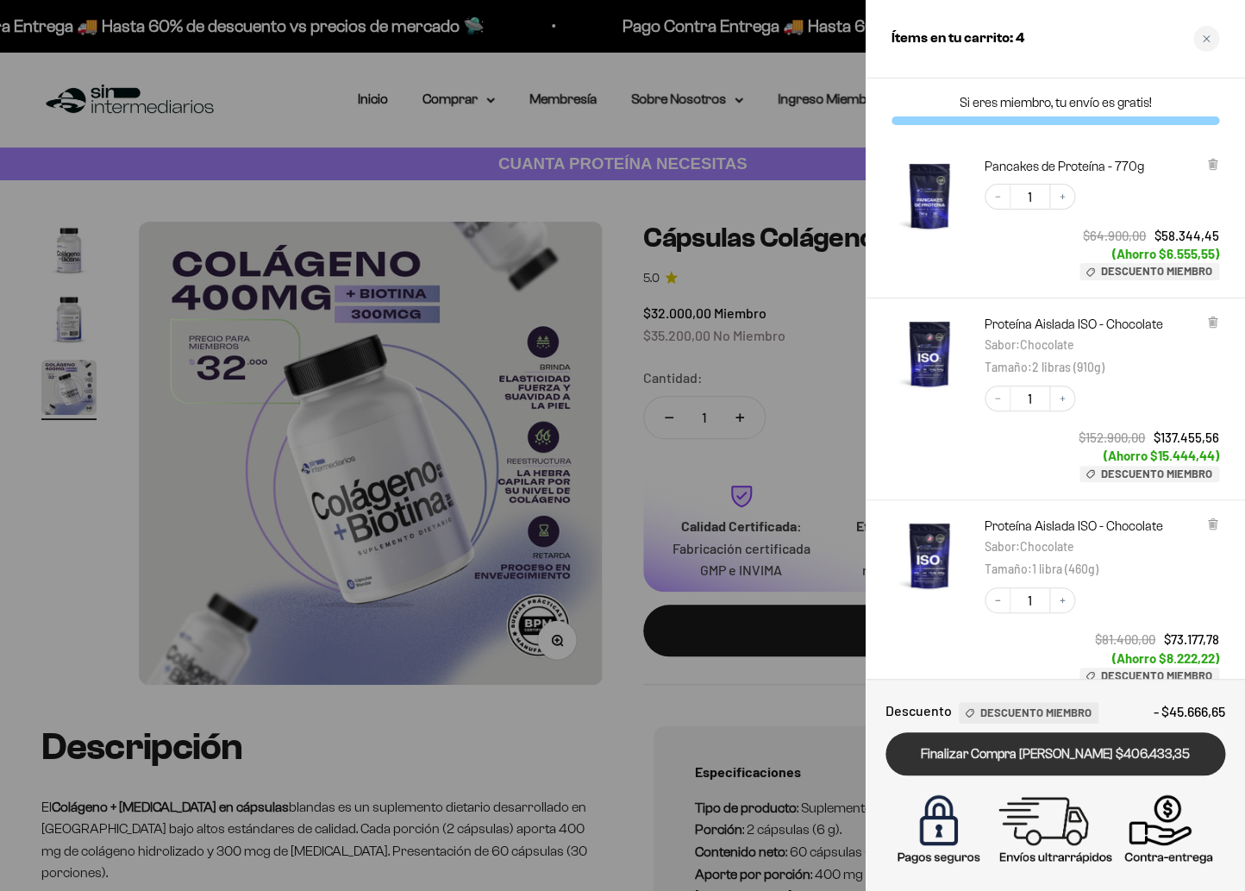
click at [1057, 762] on link "Finalizar Compra [PERSON_NAME] $406.433,35" at bounding box center [1056, 754] width 340 height 44
